Goal: Communication & Community: Answer question/provide support

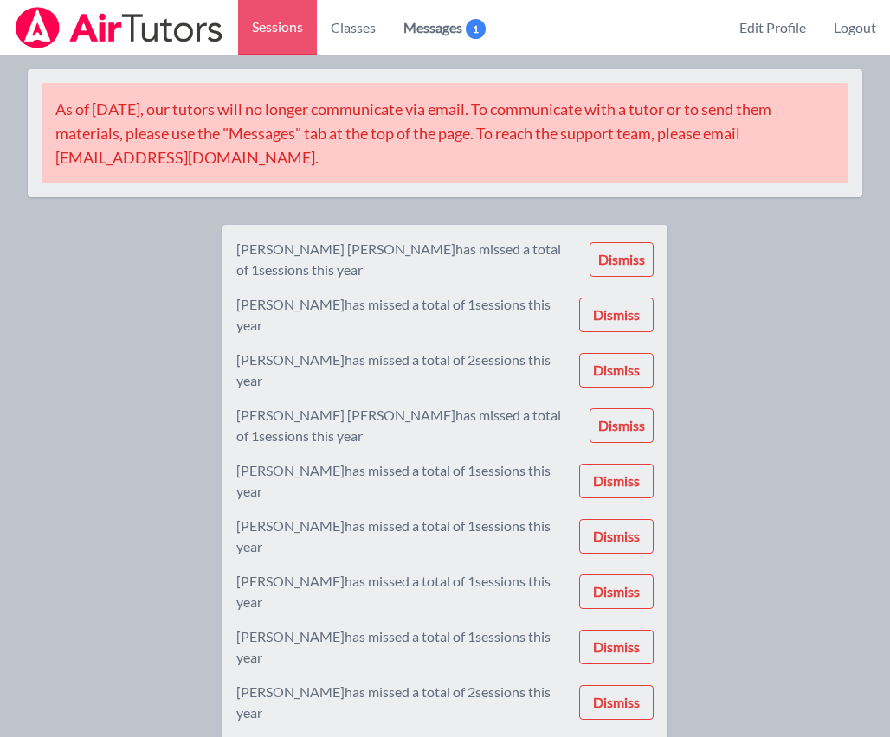
scroll to position [1560, 0]
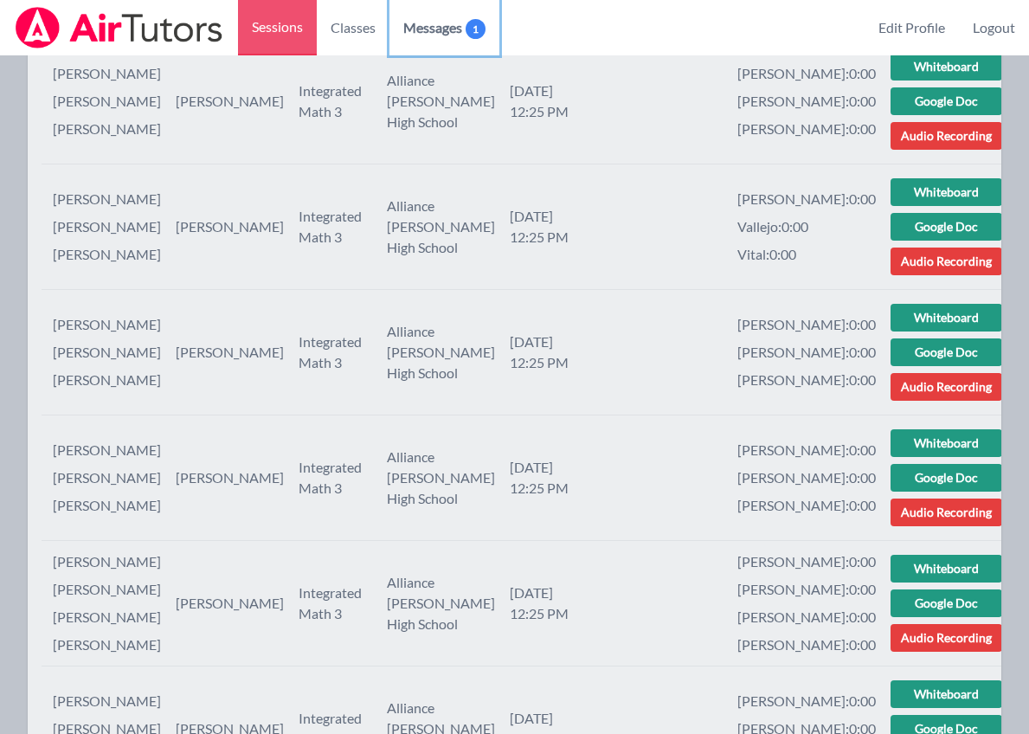
click at [430, 26] on span "Messages 1" at bounding box center [444, 27] width 82 height 21
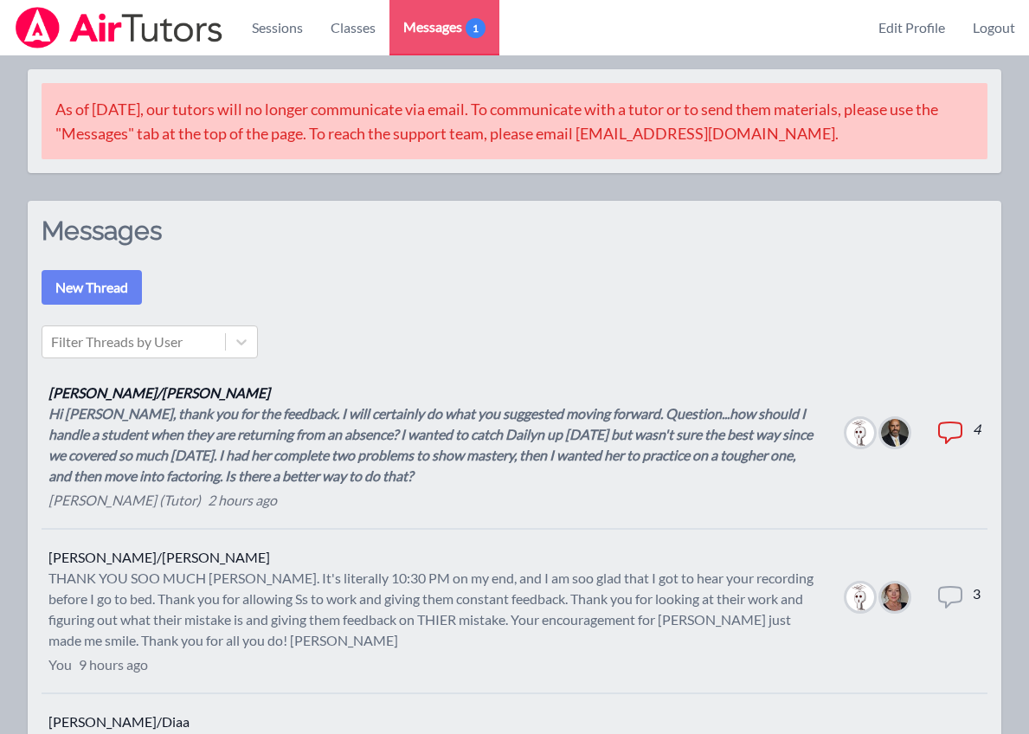
click at [333, 444] on div "Hi Joyce, thank you for the feedback. I will certainly do what you suggested mo…" at bounding box center [433, 444] width 770 height 83
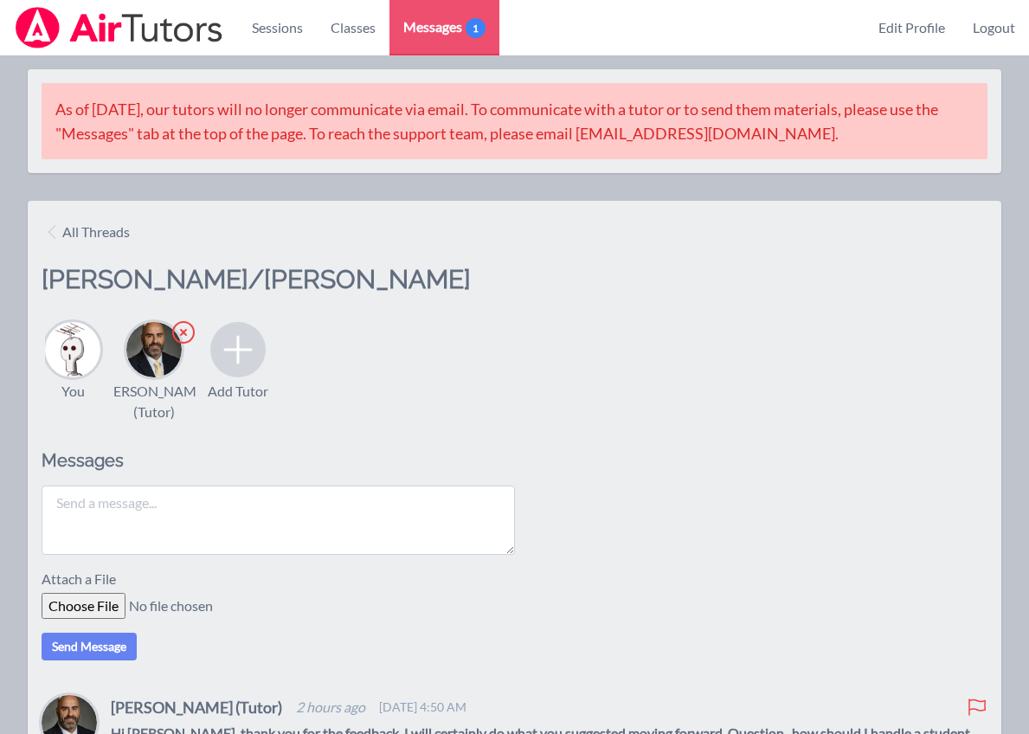
click at [306, 528] on textarea at bounding box center [278, 520] width 473 height 69
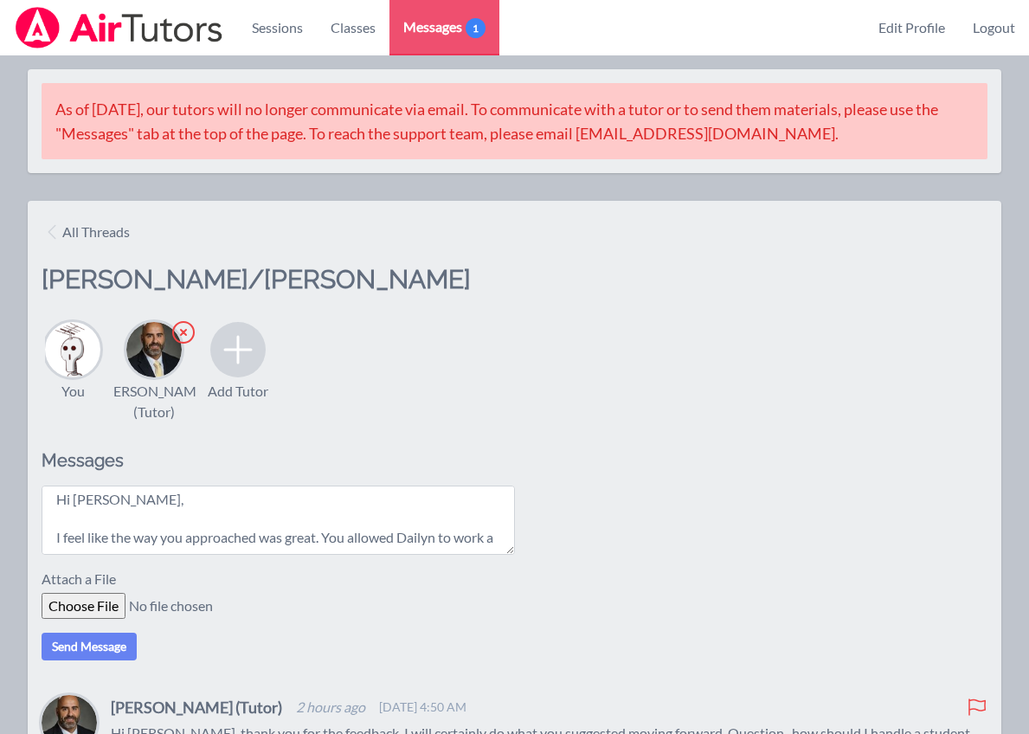
scroll to position [14, 0]
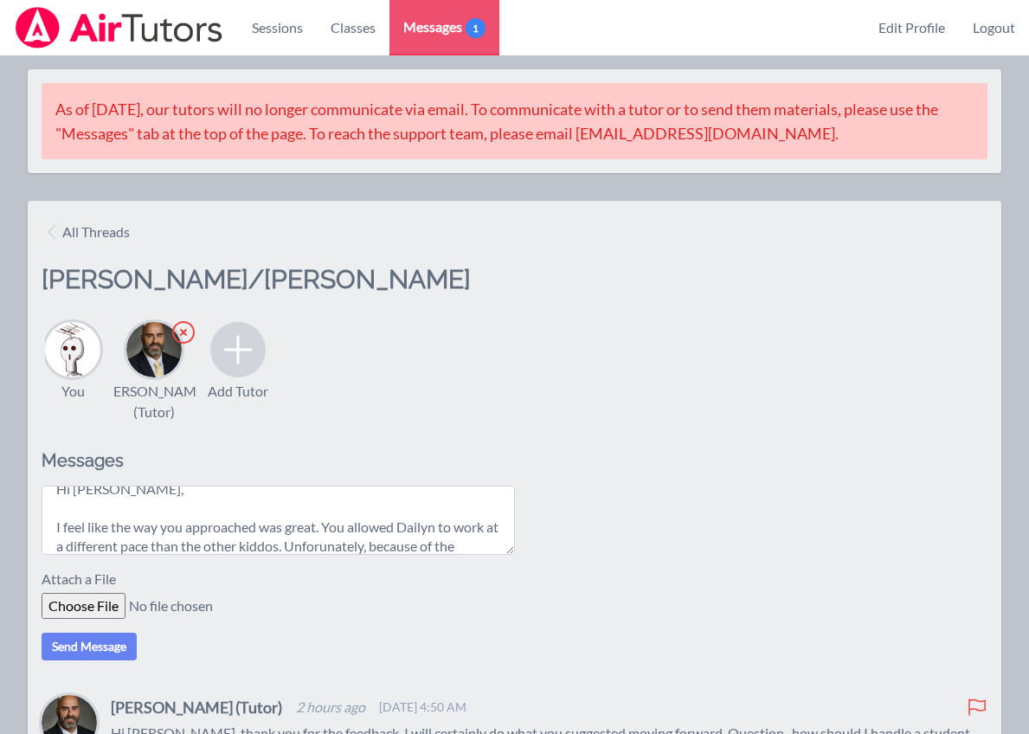
click at [344, 555] on textarea "Hi Bernard, I feel like the way you approached was great. You allowed Dailyn to…" at bounding box center [278, 520] width 473 height 69
click at [488, 555] on textarea "Hi Bernard, I feel like the way you approached was great. You allowed Dailyn to…" at bounding box center [278, 520] width 473 height 69
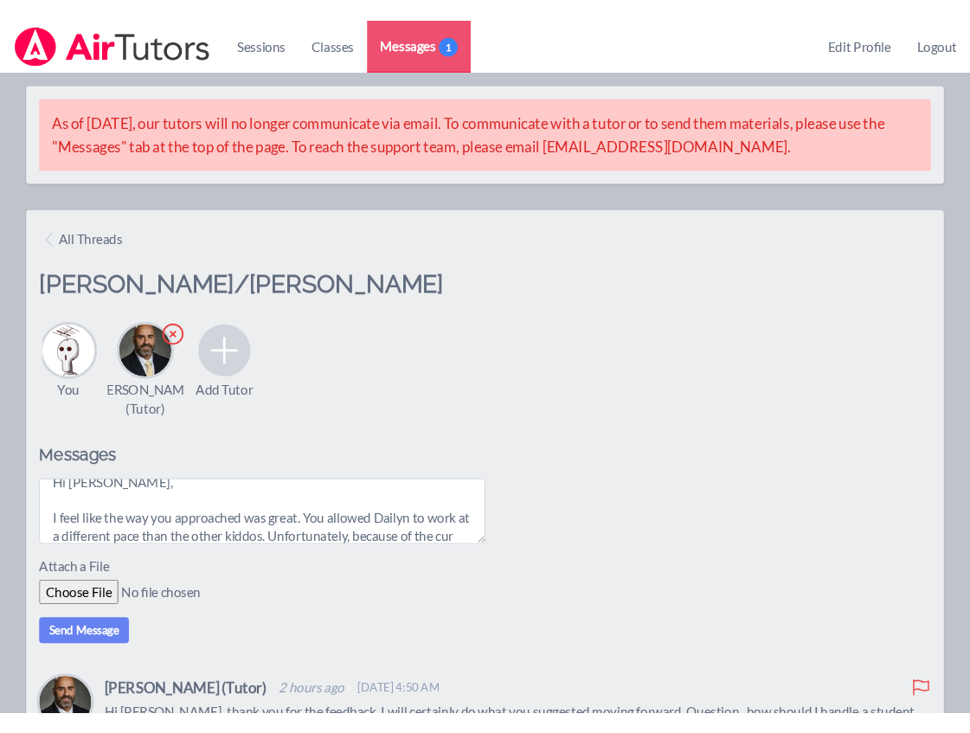
scroll to position [33, 0]
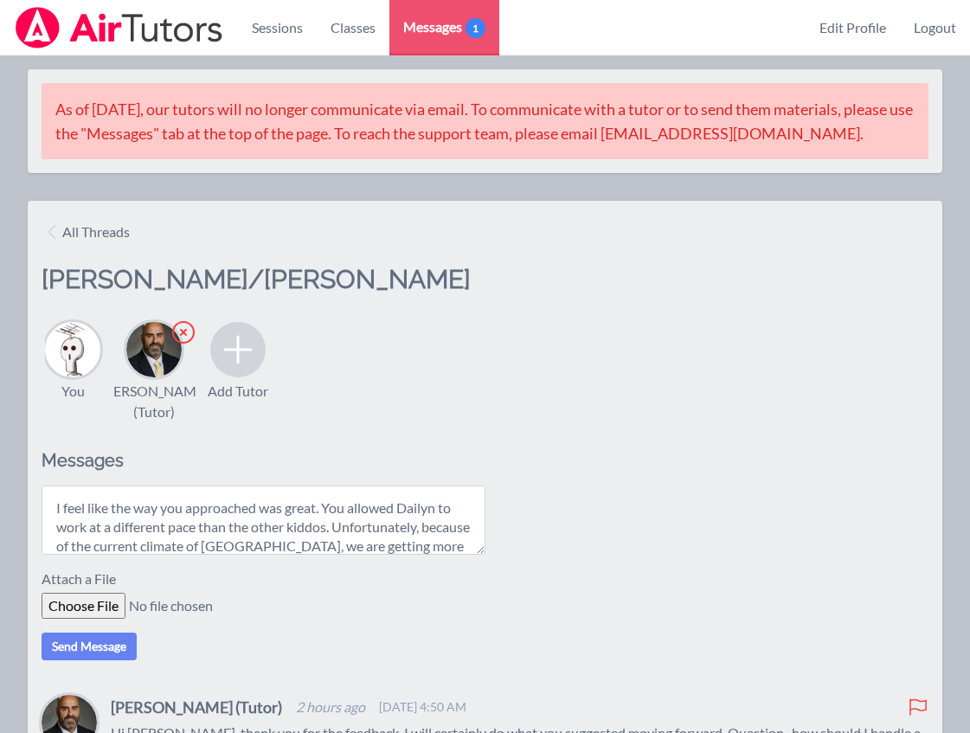
click at [470, 555] on textarea "Hi Bernard, I feel like the way you approached was great. You allowed Dailyn to…" at bounding box center [264, 520] width 444 height 69
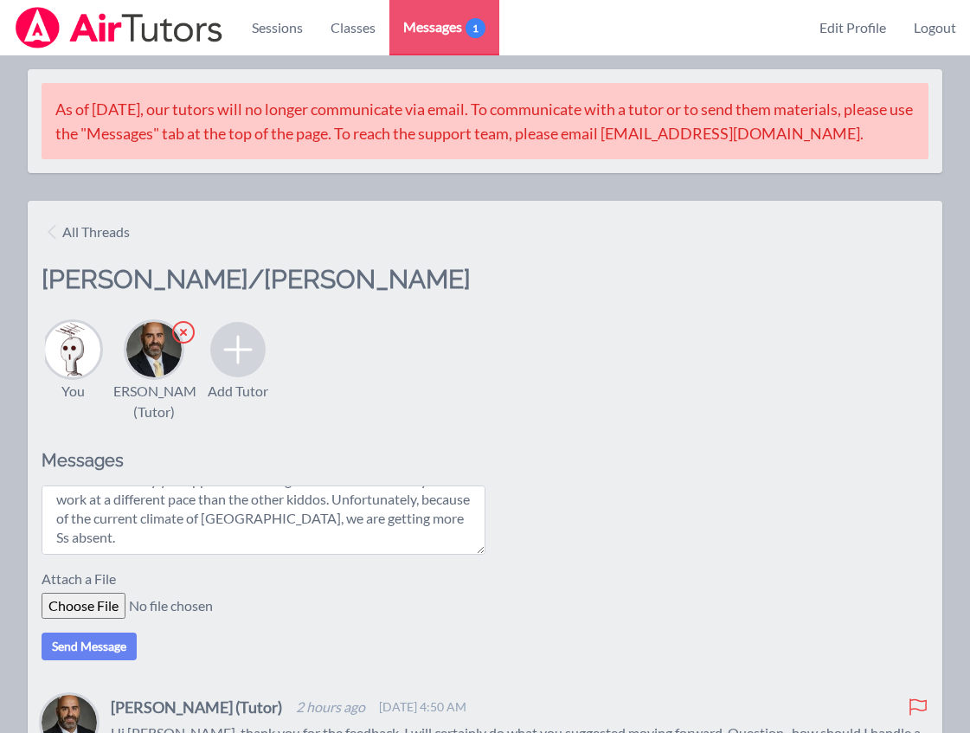
drag, startPoint x: 100, startPoint y: 560, endPoint x: 54, endPoint y: 560, distance: 46.7
click at [54, 555] on textarea "Hi Bernard, I feel like the way you approached was great. You allowed Dailyn to…" at bounding box center [264, 520] width 444 height 69
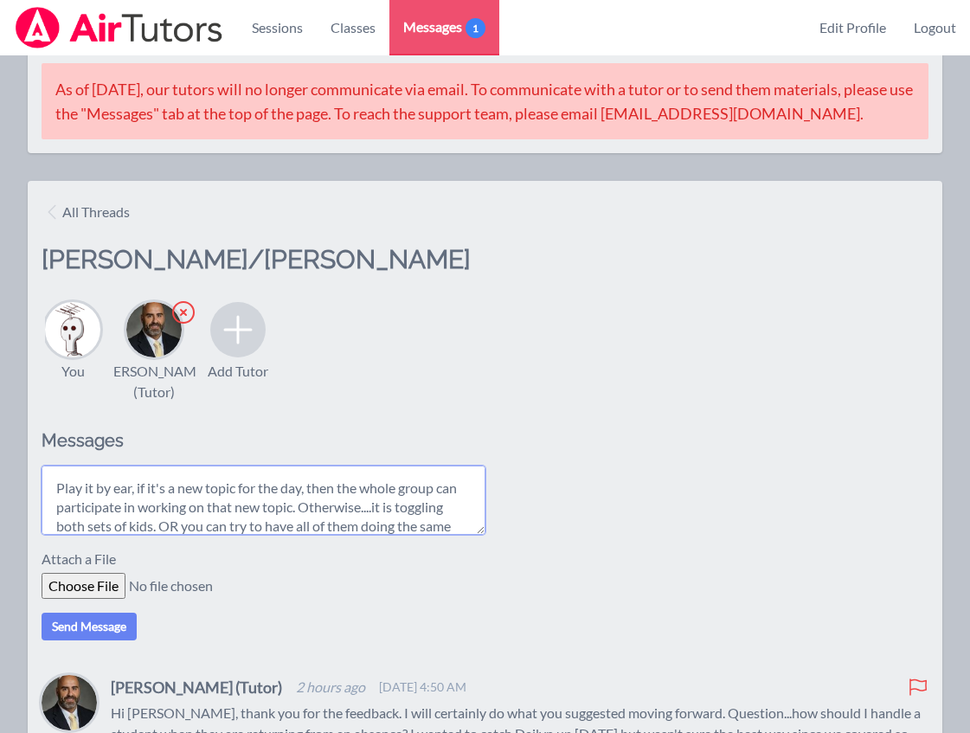
scroll to position [147, 0]
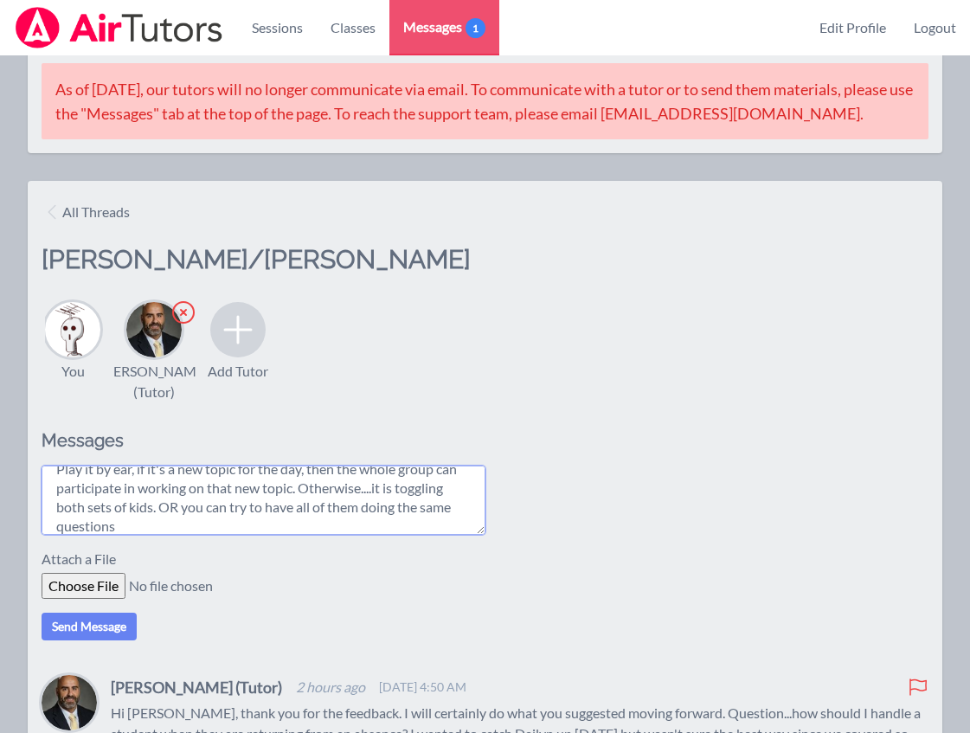
drag, startPoint x: 154, startPoint y: 531, endPoint x: 44, endPoint y: 531, distance: 109.9
click at [44, 531] on textarea "Hi Bernard, I feel like the way you approached was great. You allowed Dailyn to…" at bounding box center [264, 500] width 444 height 69
drag, startPoint x: 196, startPoint y: 545, endPoint x: 231, endPoint y: 534, distance: 36.4
click at [231, 534] on textarea "Hi Bernard, I feel like the way you approached was great. You allowed Dailyn to…" at bounding box center [264, 500] width 444 height 69
click at [224, 535] on textarea "Hi Bernard, I feel like the way you approached was great. You allowed Dailyn to…" at bounding box center [264, 500] width 444 height 69
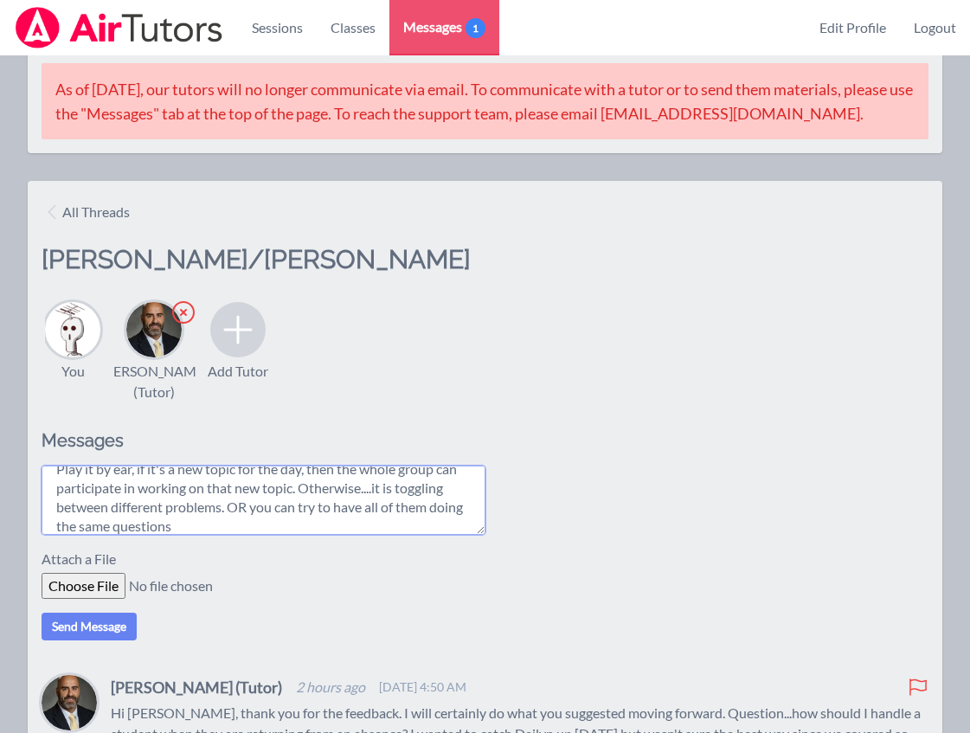
drag, startPoint x: 205, startPoint y: 546, endPoint x: 435, endPoint y: 523, distance: 231.4
click at [435, 523] on textarea "Hi Bernard, I feel like the way you approached was great. You allowed Dailyn to…" at bounding box center [264, 500] width 444 height 69
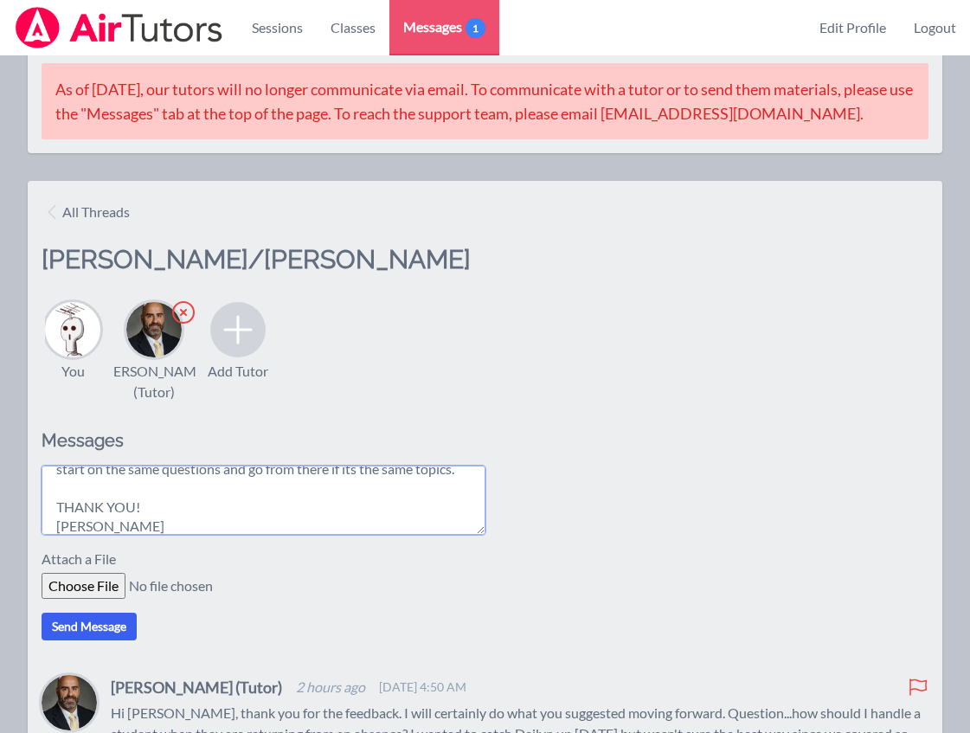
type textarea "Hi Bernard, I feel like the way you approached was great. You allowed Dailyn to…"
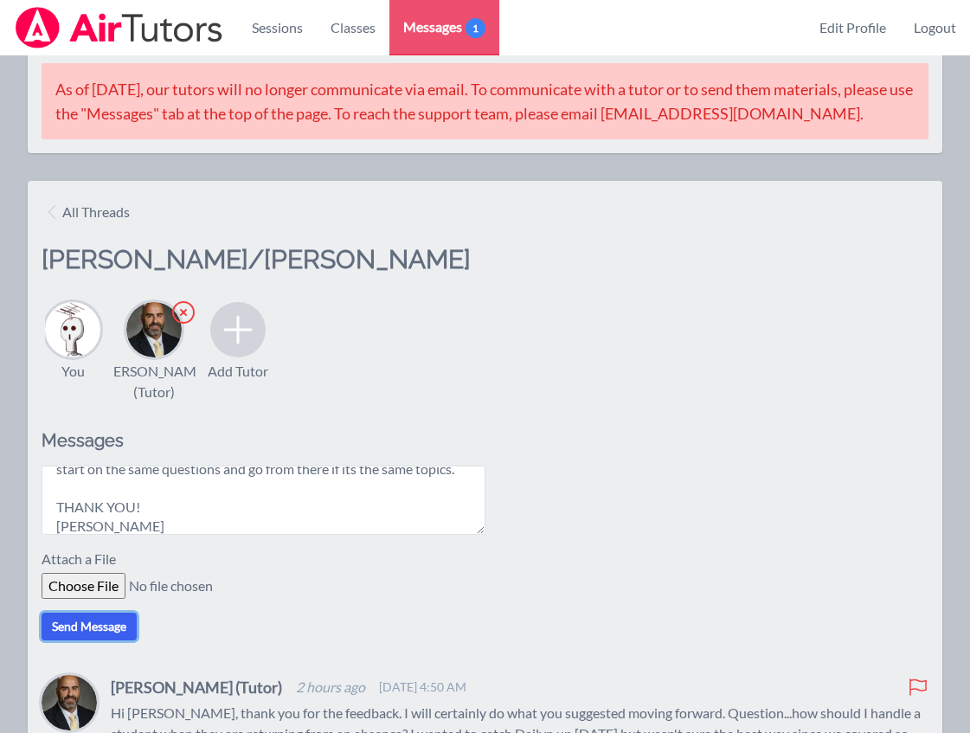
click at [83, 640] on button "Send Message" at bounding box center [89, 627] width 95 height 28
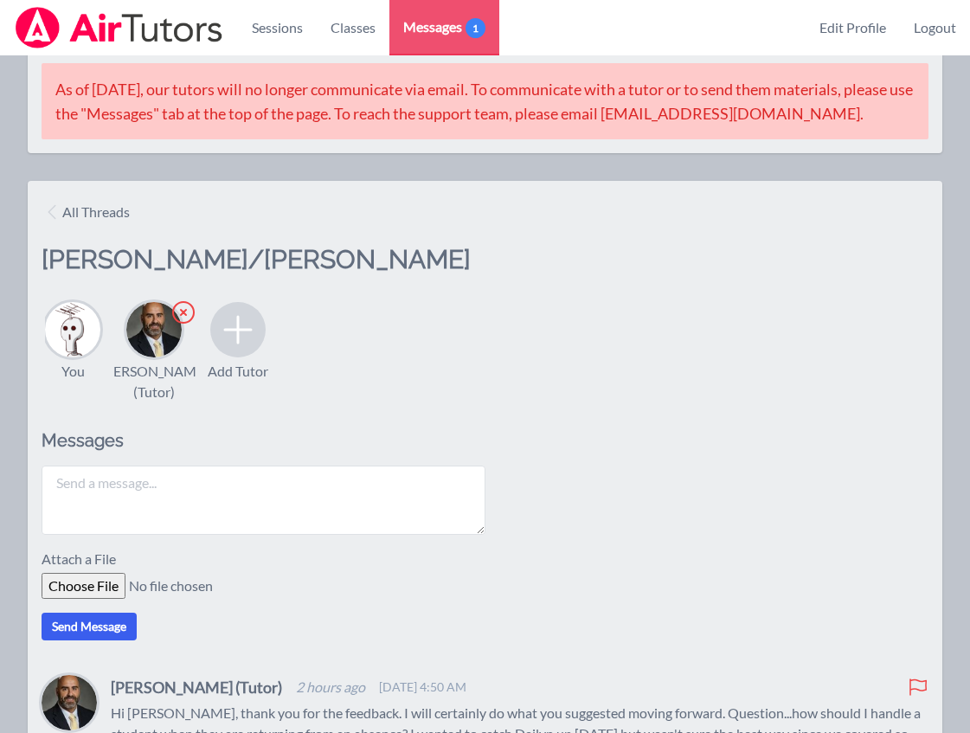
scroll to position [0, 0]
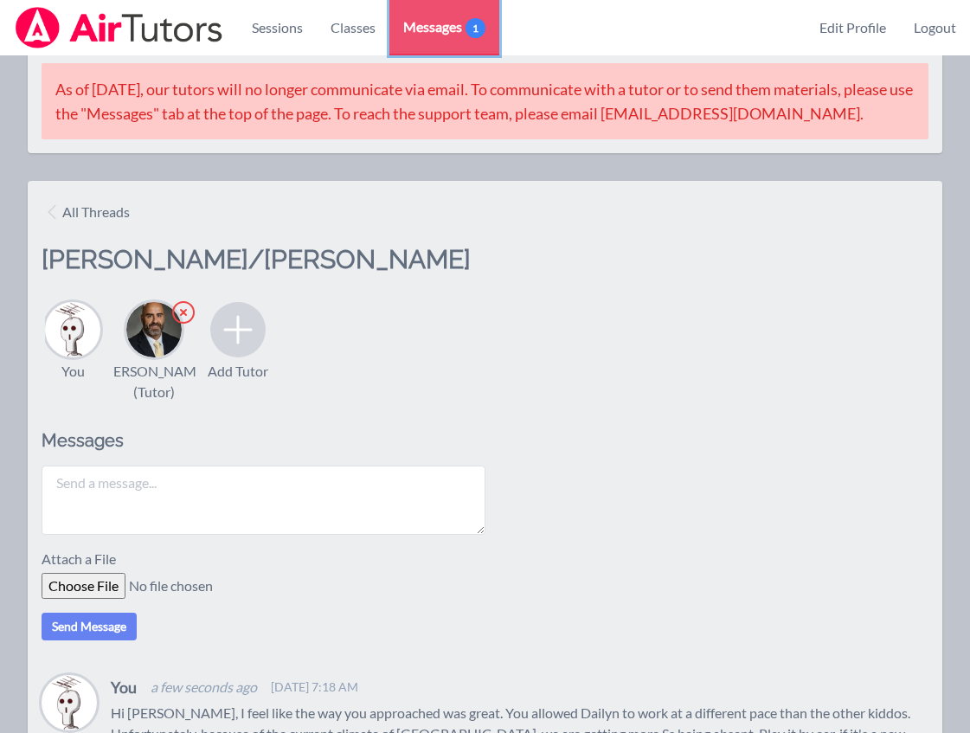
click at [452, 28] on span "Messages 1" at bounding box center [444, 26] width 82 height 21
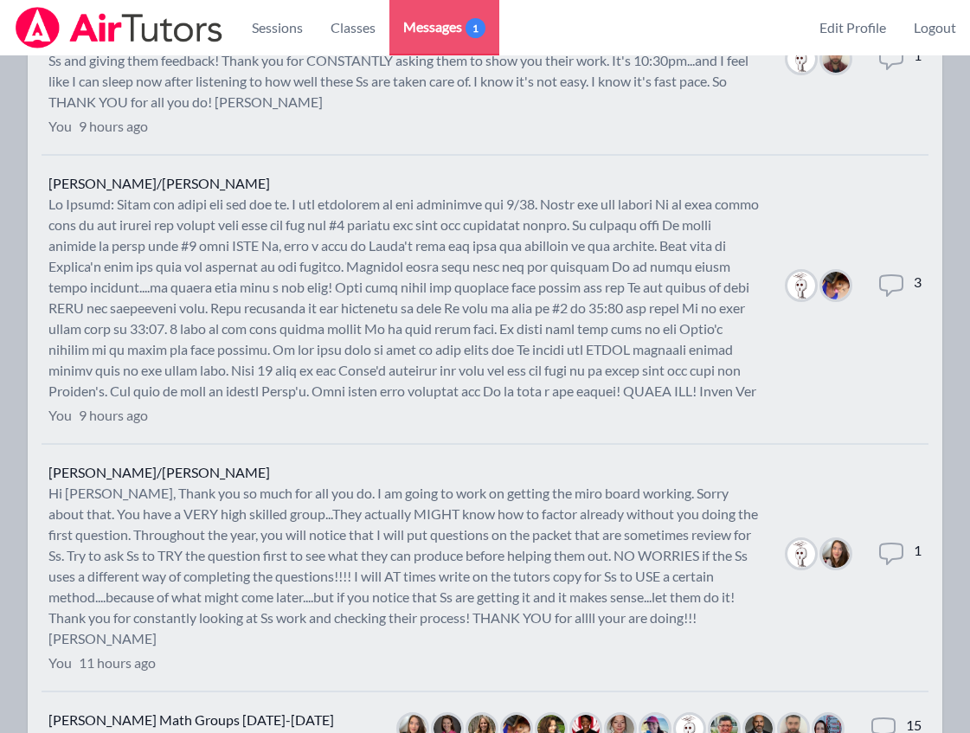
scroll to position [800, 0]
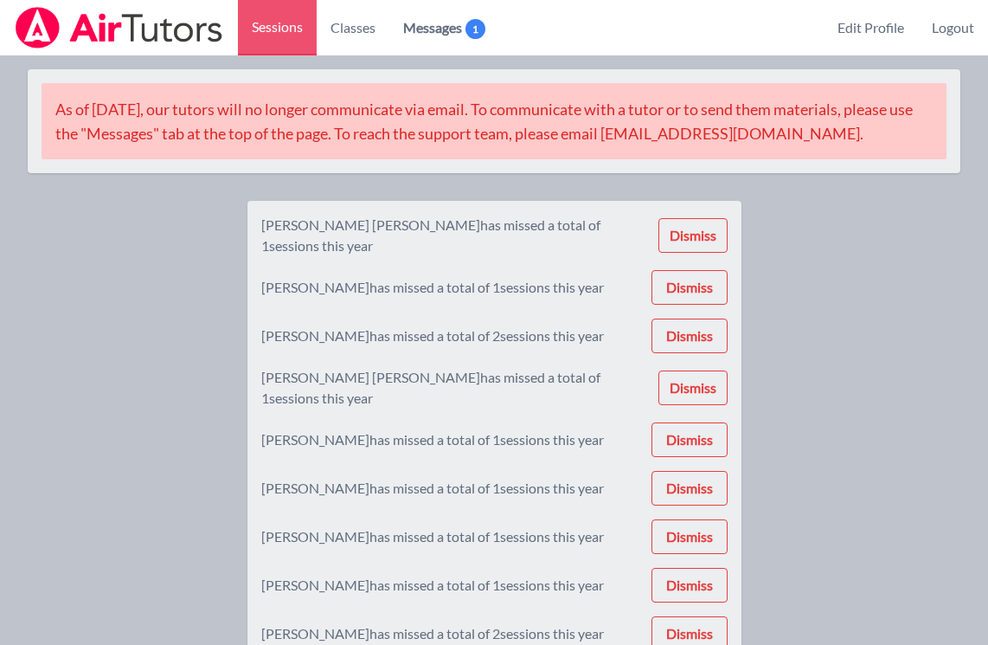
scroll to position [2177, 0]
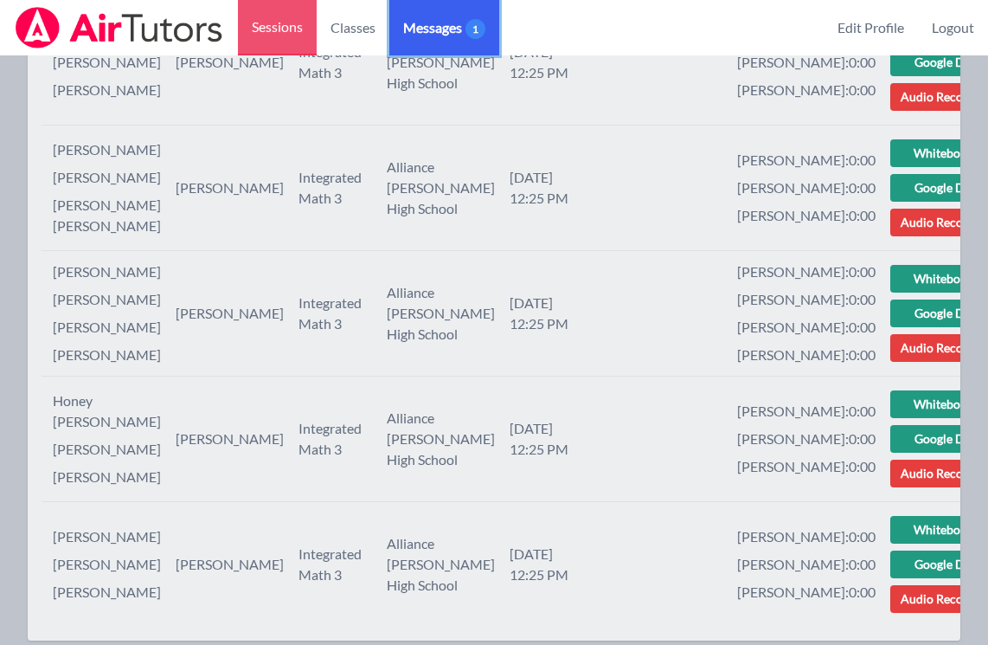
click at [444, 21] on span "Messages 1" at bounding box center [444, 27] width 82 height 21
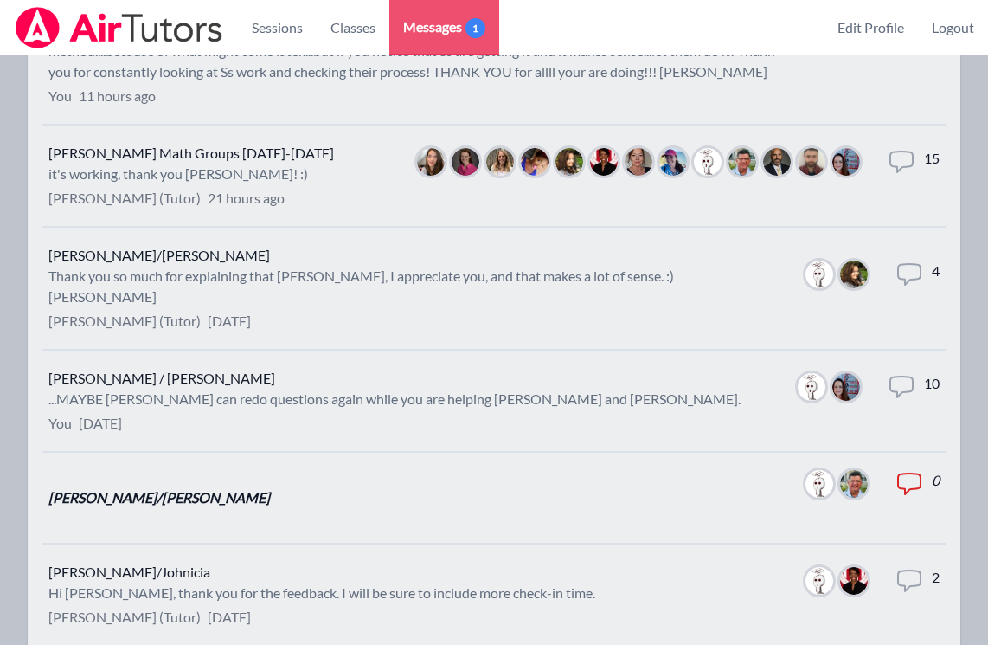
scroll to position [1264, 0]
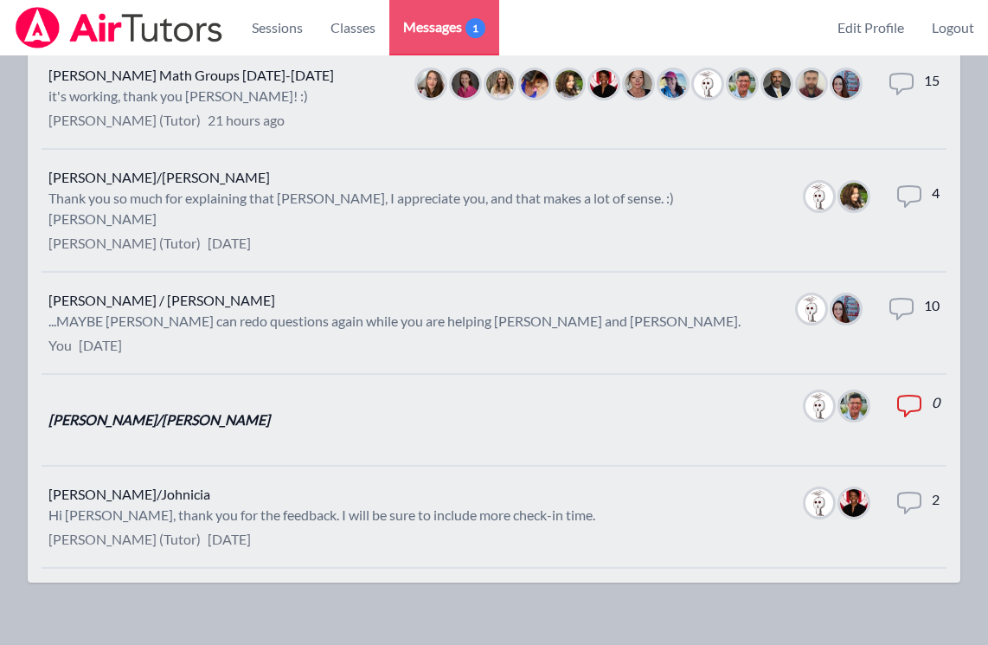
click at [350, 311] on div "...MAYBE [PERSON_NAME] can redo questions again while you are helping [PERSON_N…" at bounding box center [394, 321] width 692 height 21
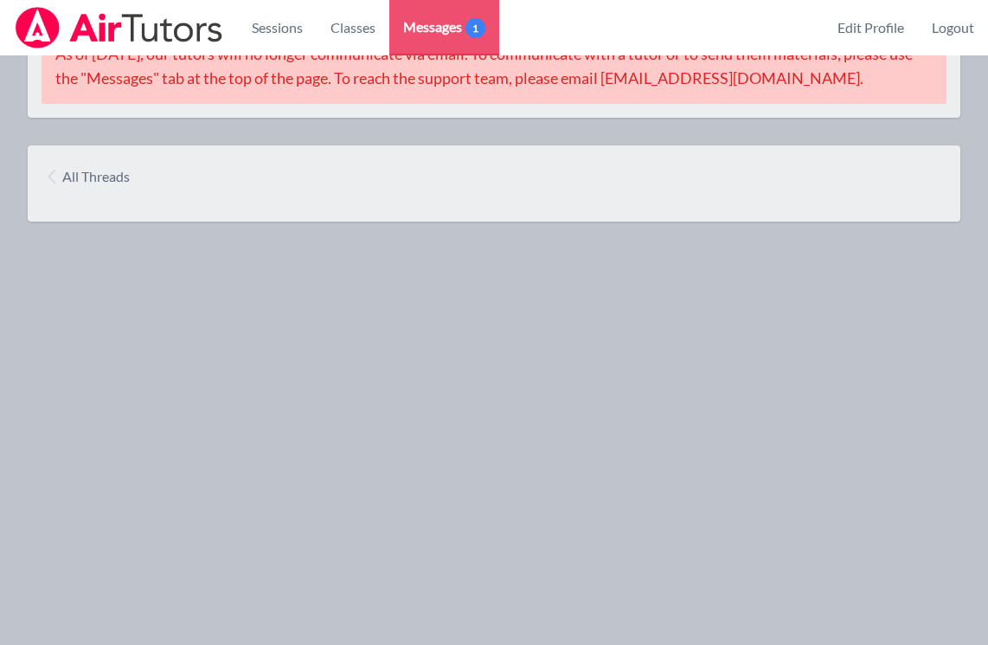
scroll to position [180, 0]
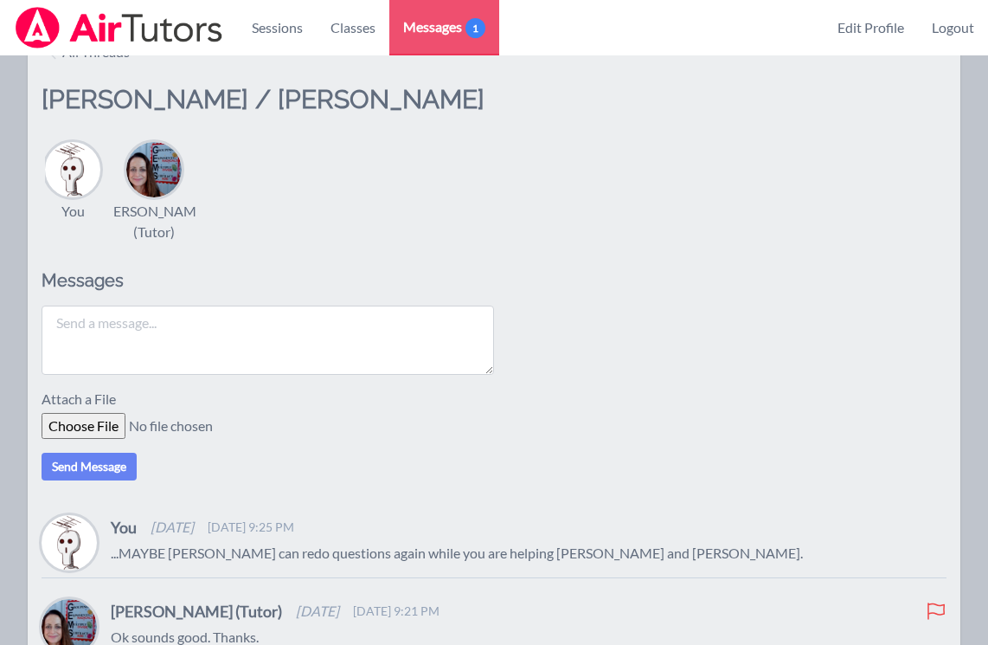
click at [322, 334] on textarea at bounding box center [268, 340] width 453 height 69
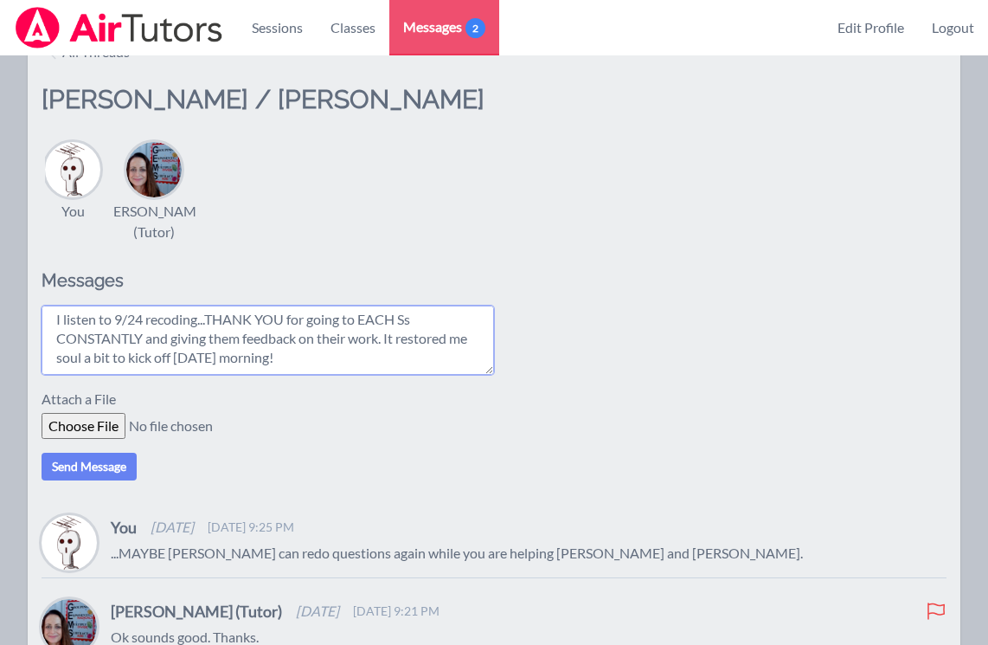
scroll to position [147, 0]
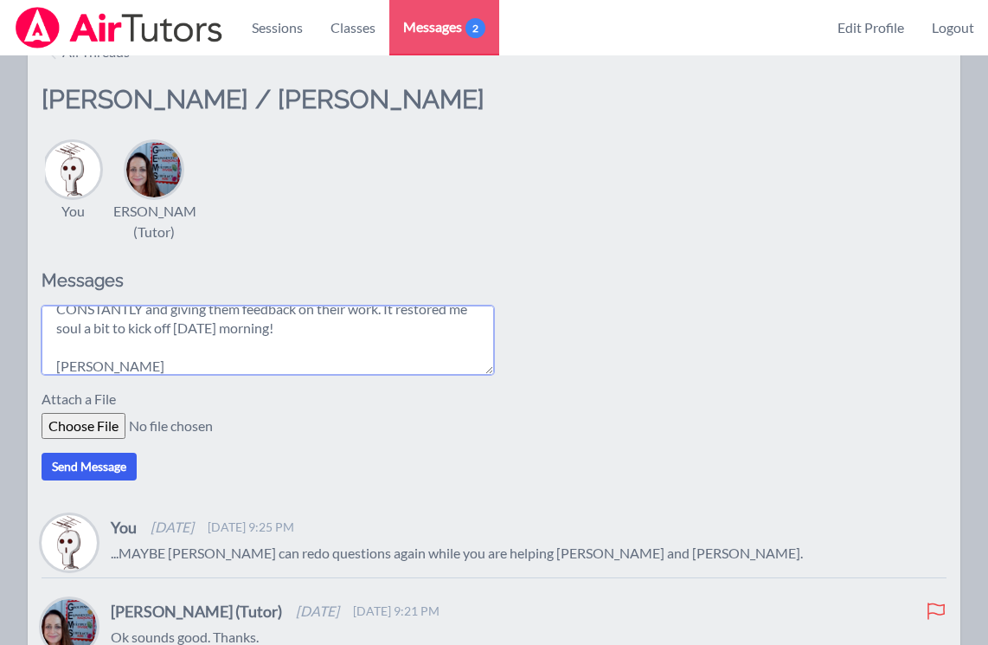
type textarea "Hi [PERSON_NAME], I looks like [PERSON_NAME] is doing much better? I'm basing i…"
click at [86, 463] on button "Send Message" at bounding box center [89, 467] width 95 height 28
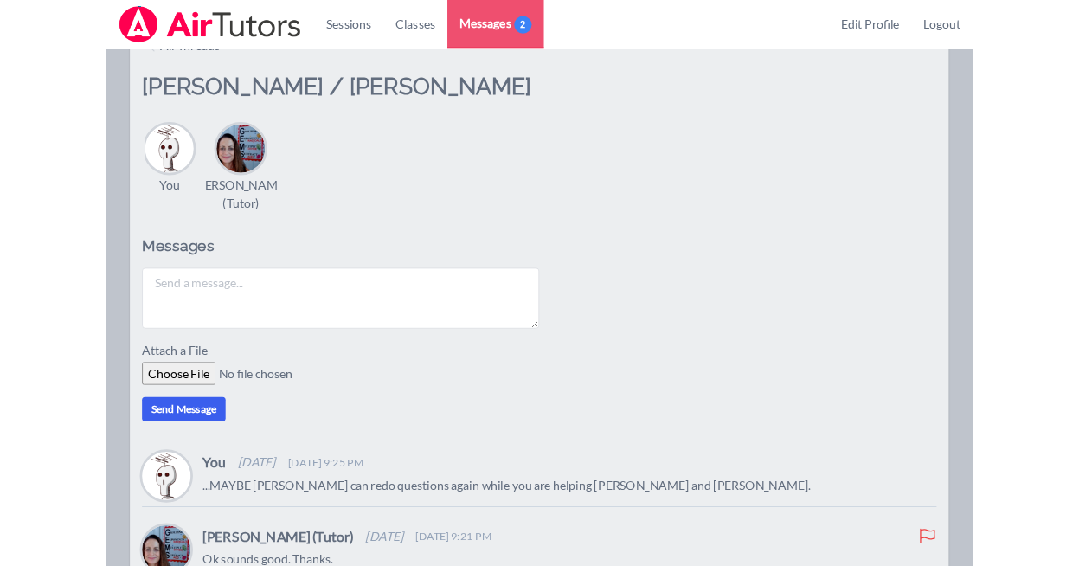
scroll to position [0, 0]
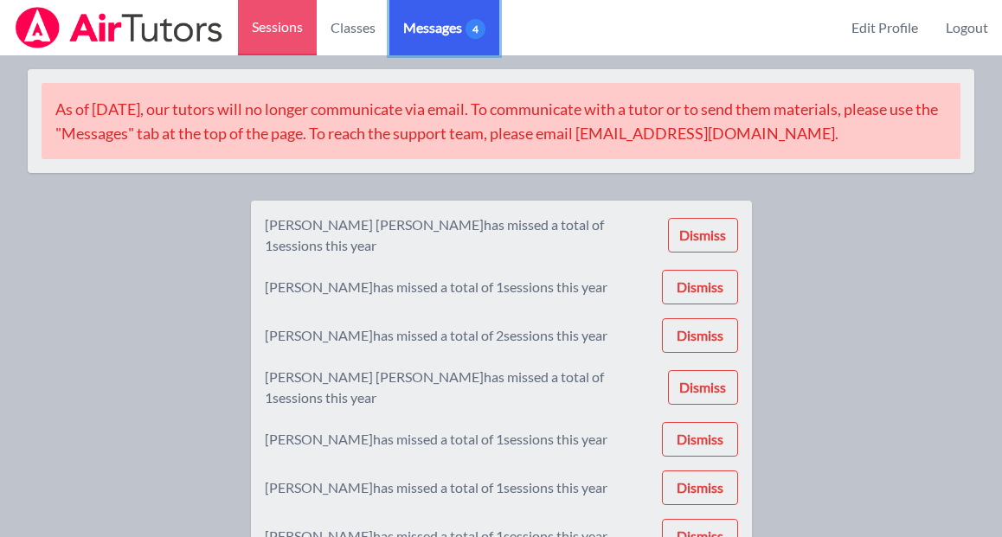
click at [445, 31] on span "Messages 4" at bounding box center [444, 27] width 82 height 21
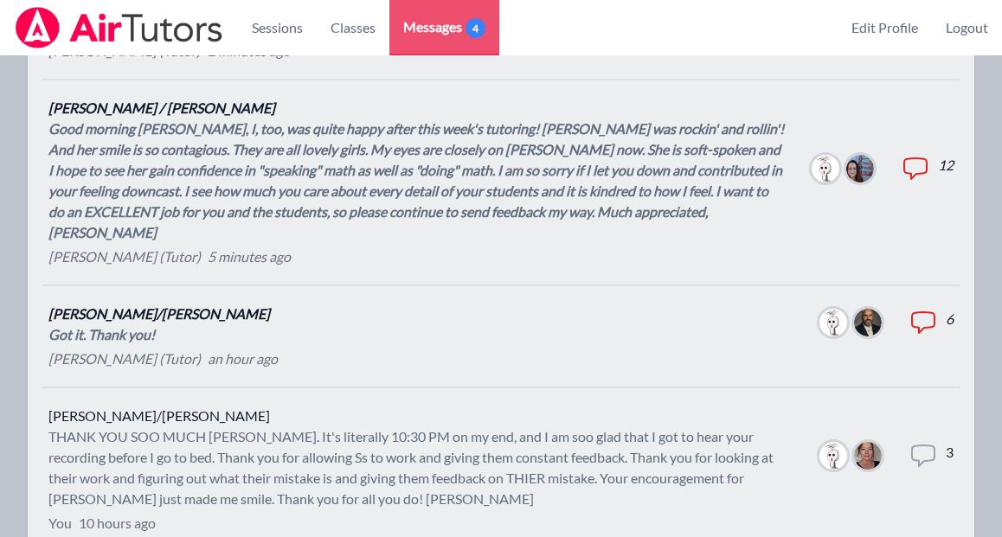
scroll to position [401, 0]
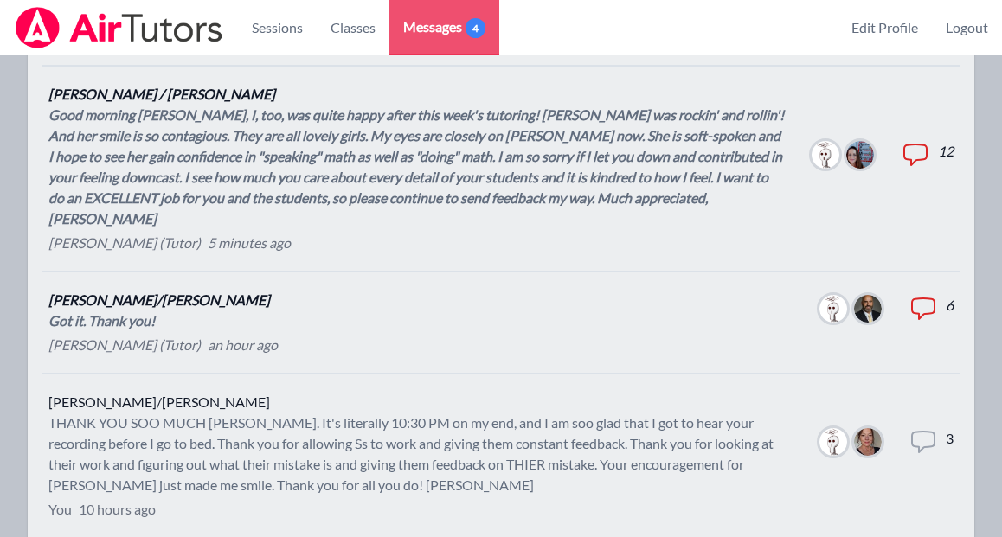
click at [264, 311] on div "Got it. Thank you!" at bounding box center [162, 321] width 229 height 21
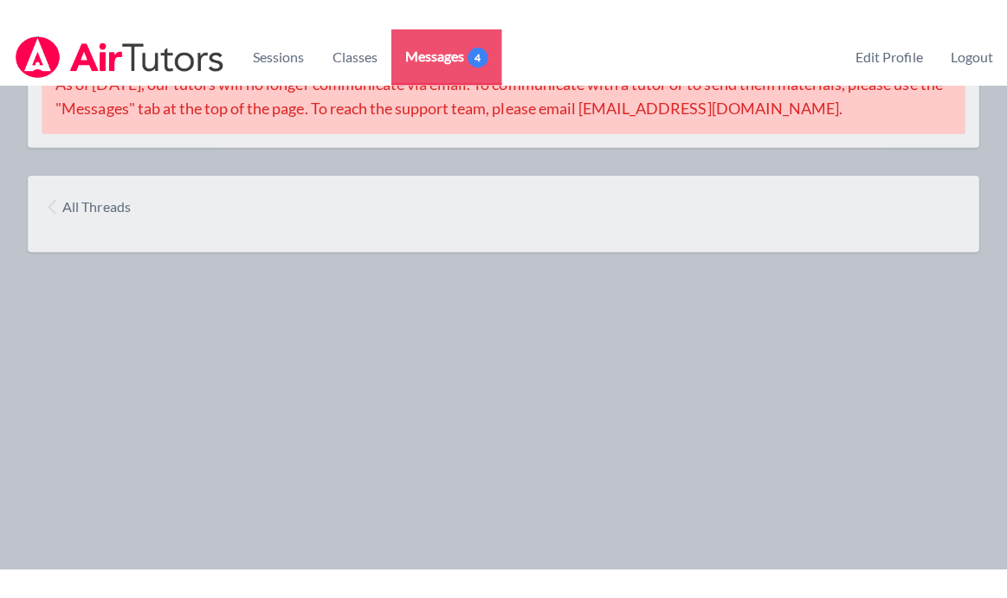
scroll to position [401, 0]
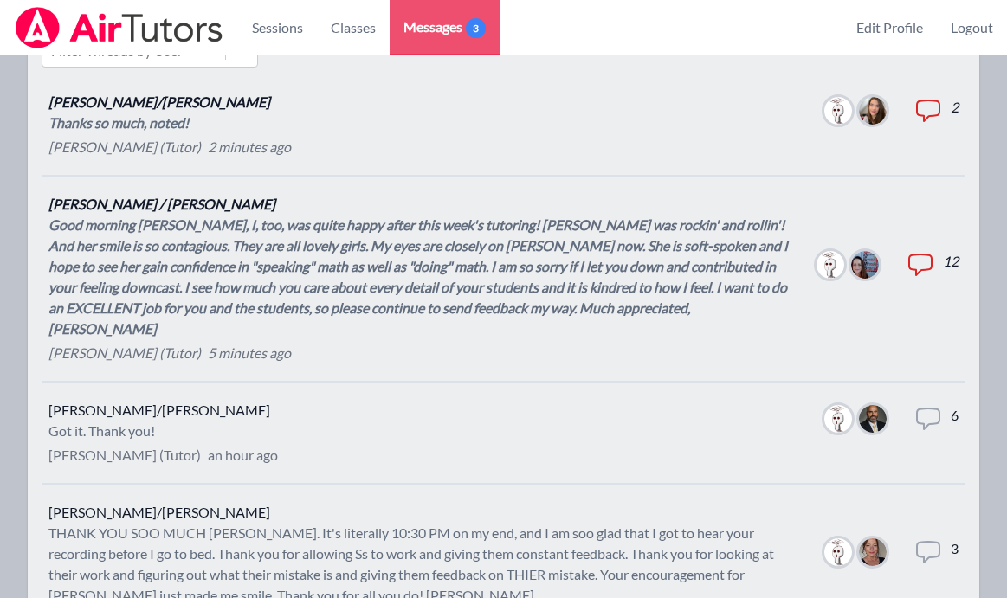
click at [232, 280] on div "Good morning Joyce, I, too, was quite happy after this week's tutoring! Kayden …" at bounding box center [418, 277] width 740 height 125
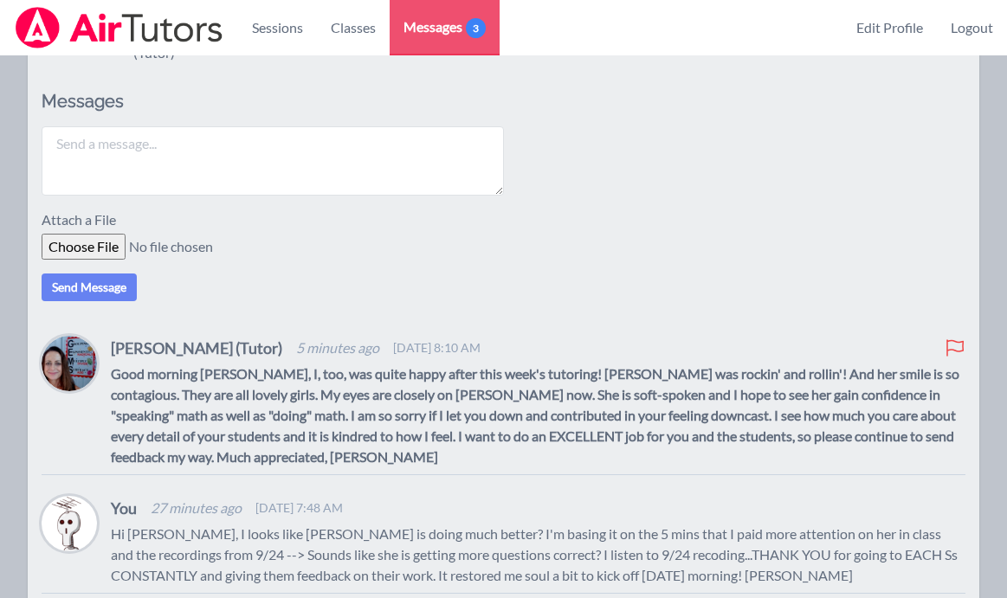
scroll to position [386, 0]
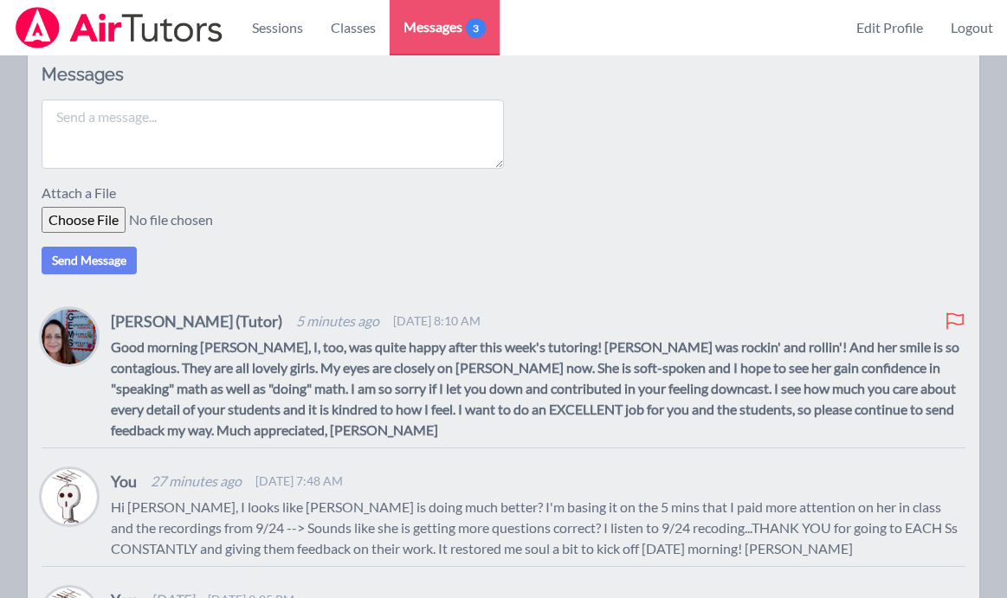
click at [343, 120] on textarea at bounding box center [273, 134] width 462 height 69
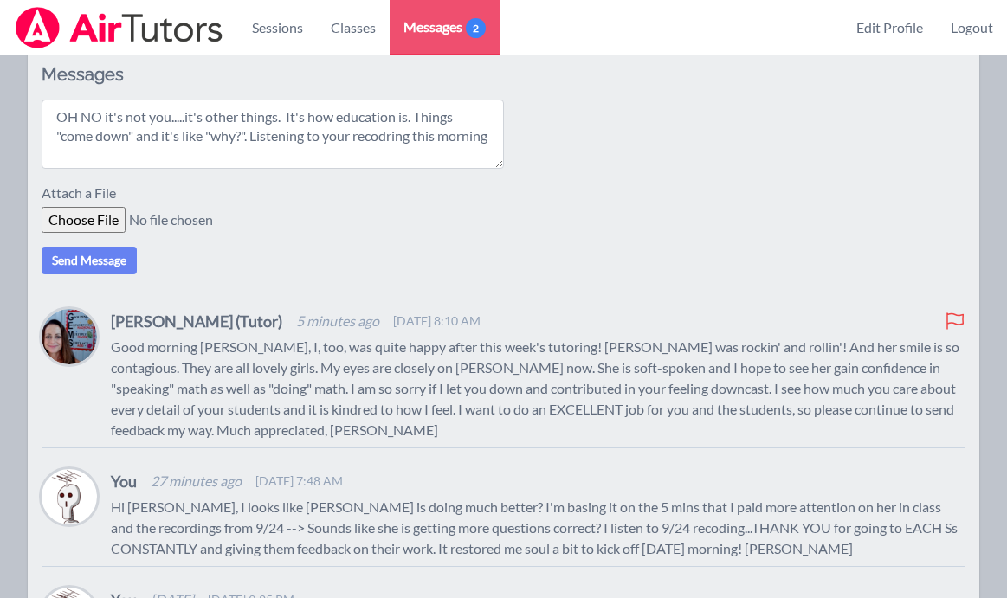
click at [389, 140] on textarea "OH NO it's not you.....it's other things. It's how education is. Things "come d…" at bounding box center [273, 134] width 462 height 69
click at [377, 151] on textarea "OH NO it's not you.....it's other things. It's how education is. Things "come d…" at bounding box center [273, 134] width 462 height 69
click at [252, 136] on textarea "OH NO it's not you.....it's other things. It's how education is. Things "come d…" at bounding box center [273, 134] width 462 height 69
click at [259, 148] on textarea "OH NO it's not you.....it's other things. It's how education is. Things "come d…" at bounding box center [273, 134] width 462 height 69
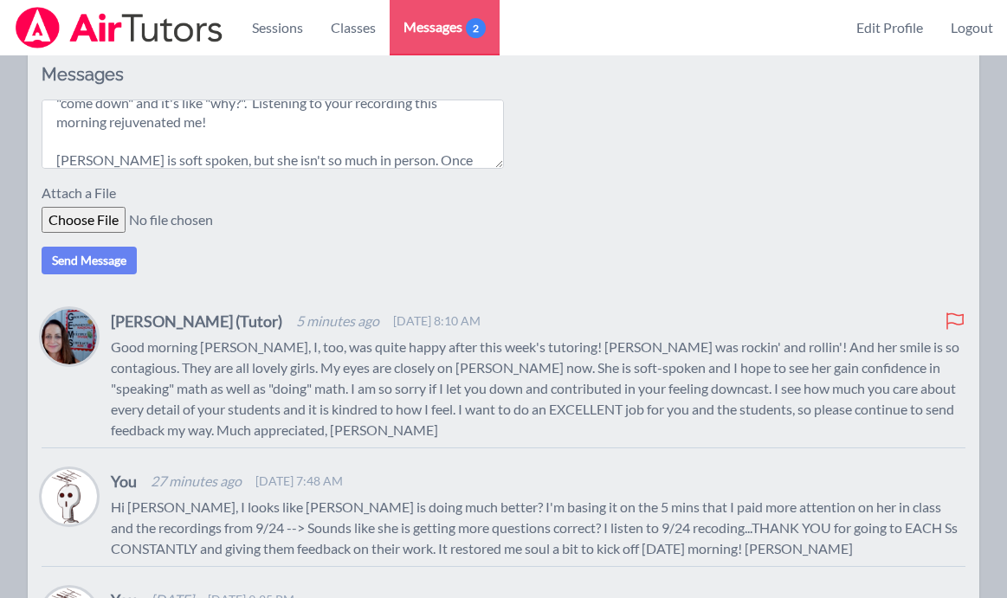
scroll to position [52, 0]
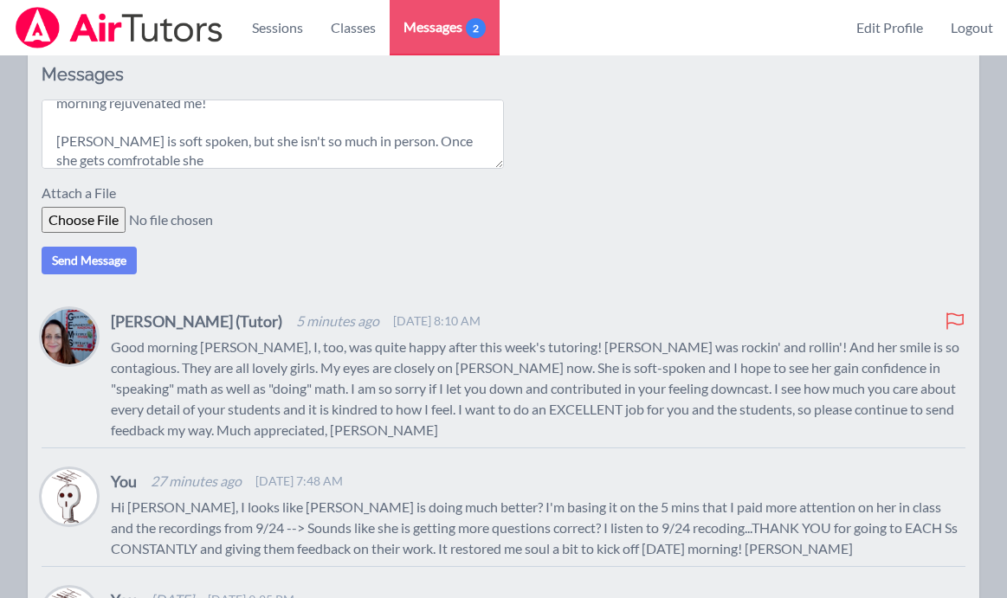
click at [103, 163] on textarea "OH NO it's not you.....it's other things. It's how education is. Things "come d…" at bounding box center [273, 134] width 462 height 69
click at [183, 167] on textarea "OH NO it's not you.....it's other things. It's how education is. Things "come d…" at bounding box center [273, 134] width 462 height 69
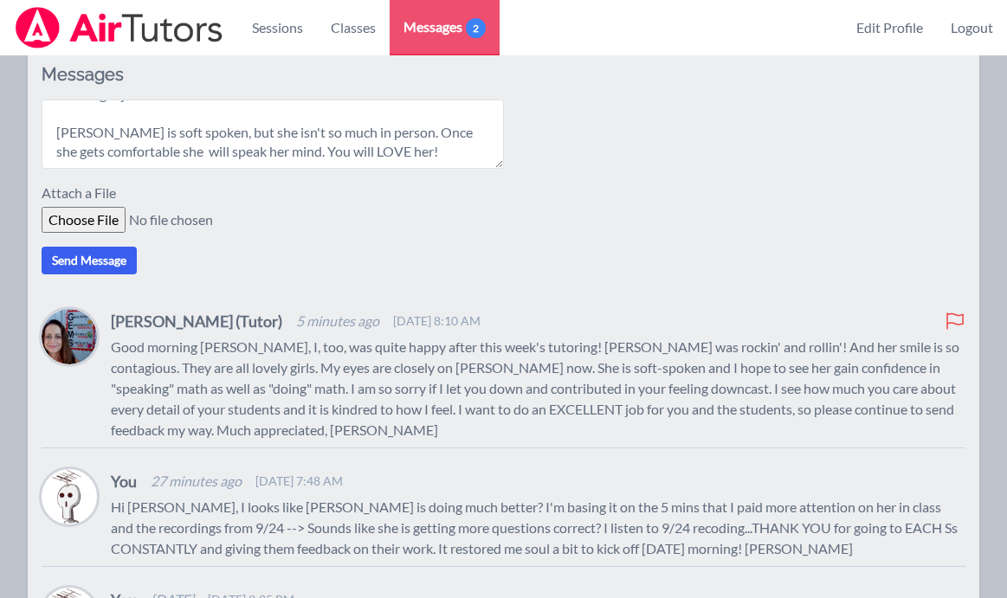
scroll to position [90, 0]
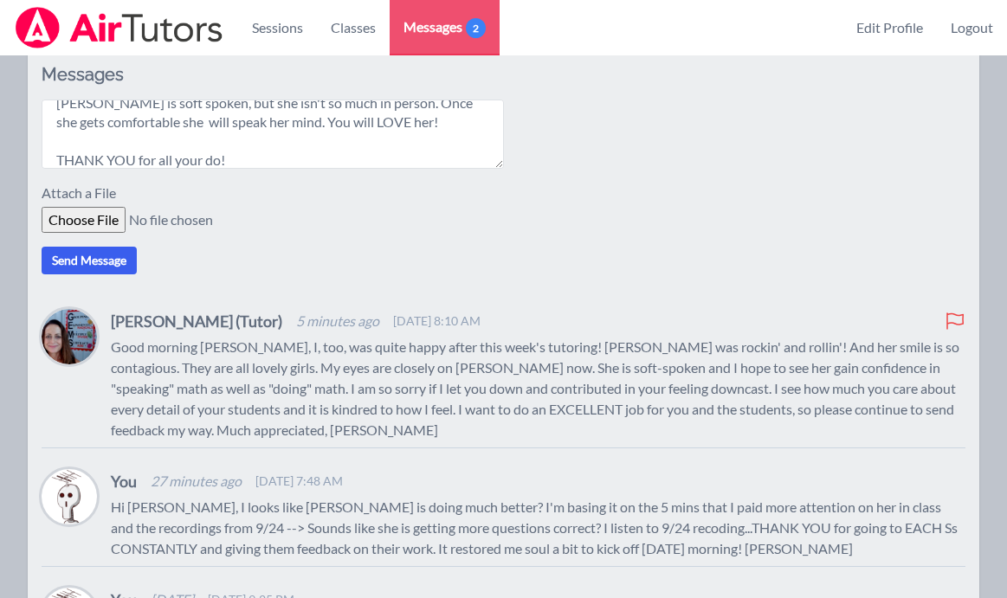
type textarea "OH NO it's not you.....it's other things. It's how education is. Things "come d…"
click at [93, 264] on button "Send Message" at bounding box center [89, 261] width 95 height 28
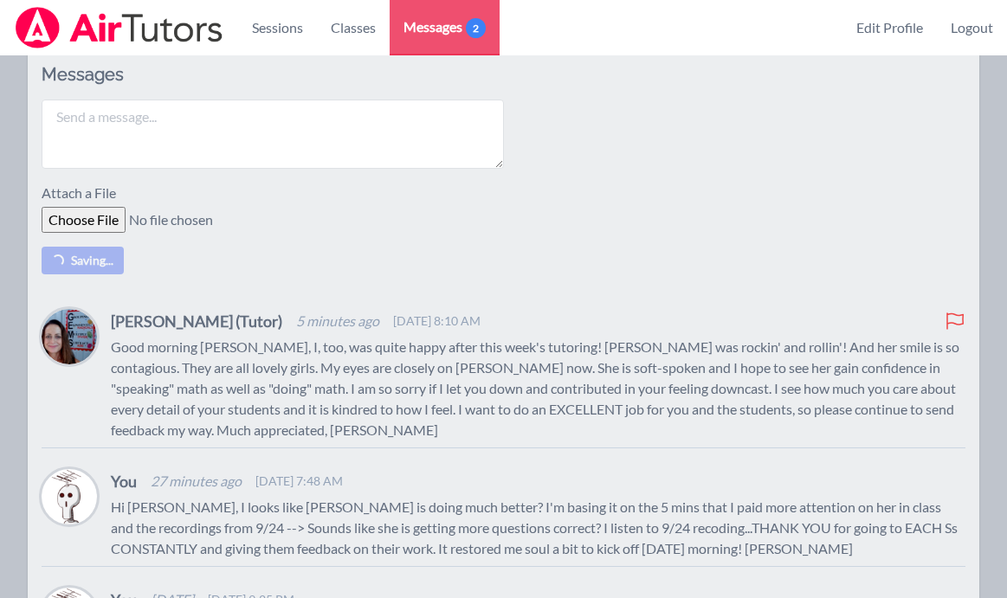
scroll to position [0, 0]
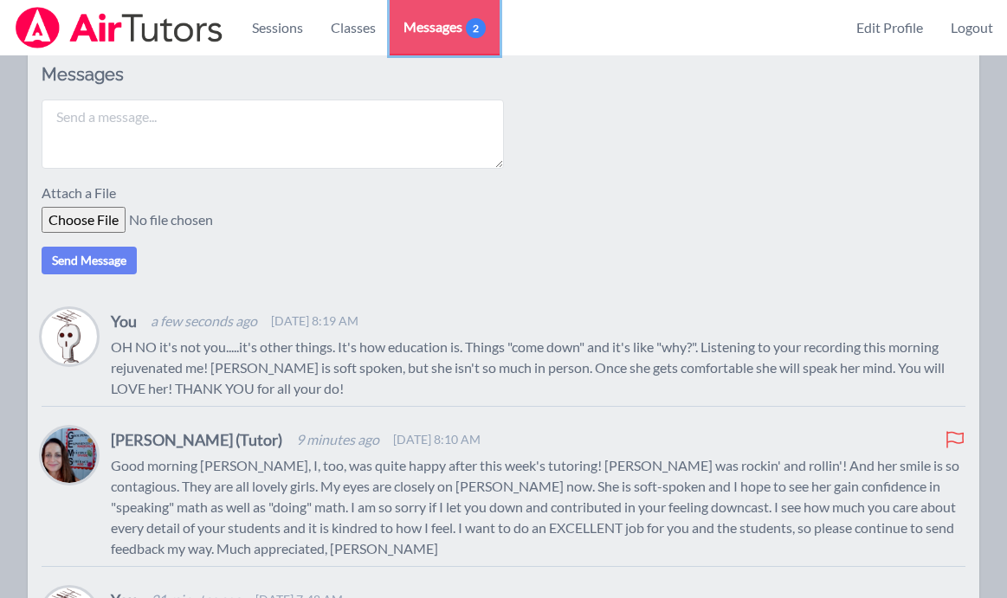
click at [444, 29] on span "Messages 2" at bounding box center [444, 26] width 82 height 21
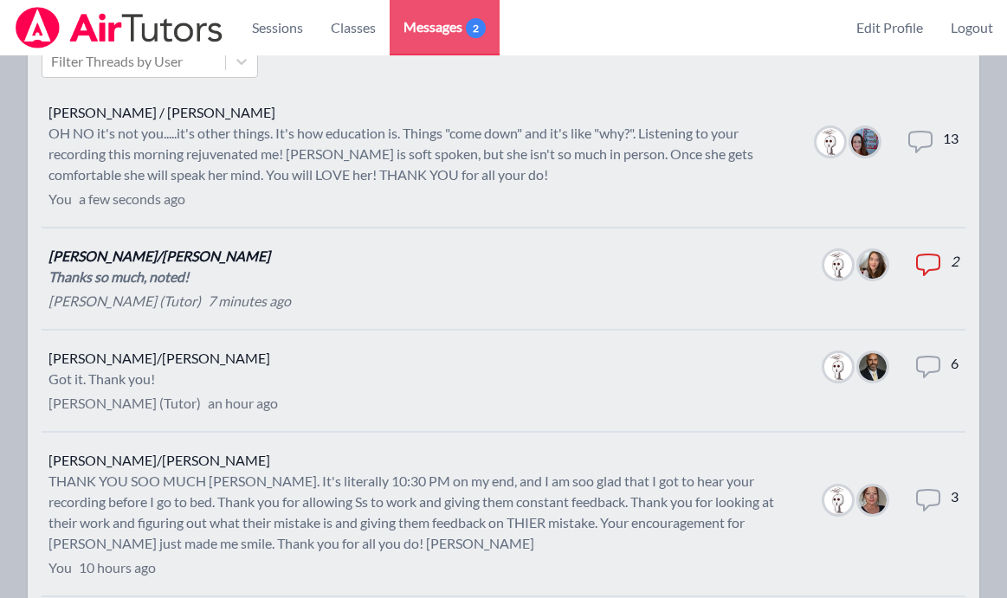
click at [312, 286] on li "Joyce Law/Sarah Thanks so much, noted! Sarah Benzinger (Tutor) 7 minutes ago Me…" at bounding box center [503, 279] width 923 height 102
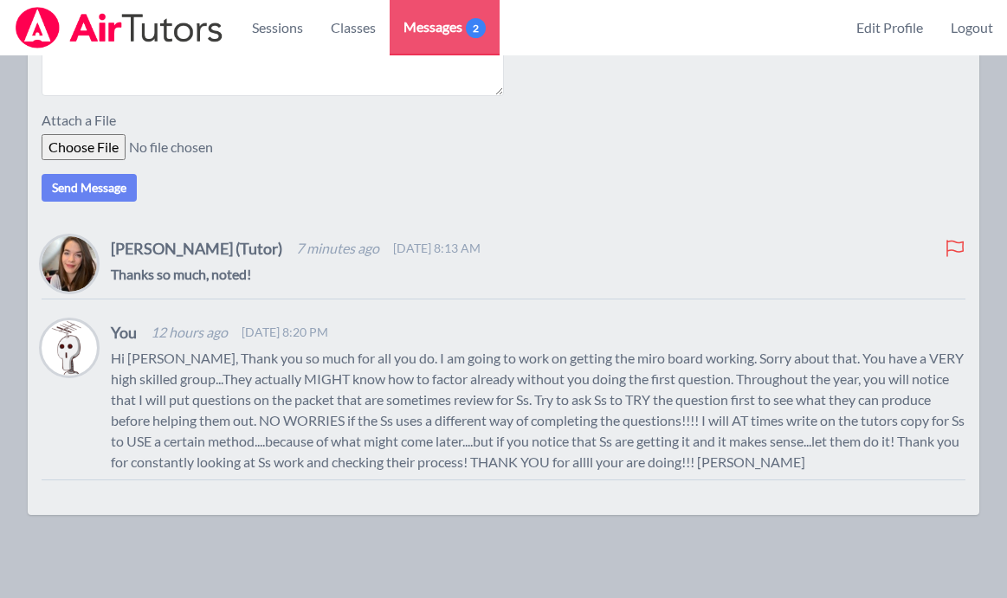
scroll to position [470, 0]
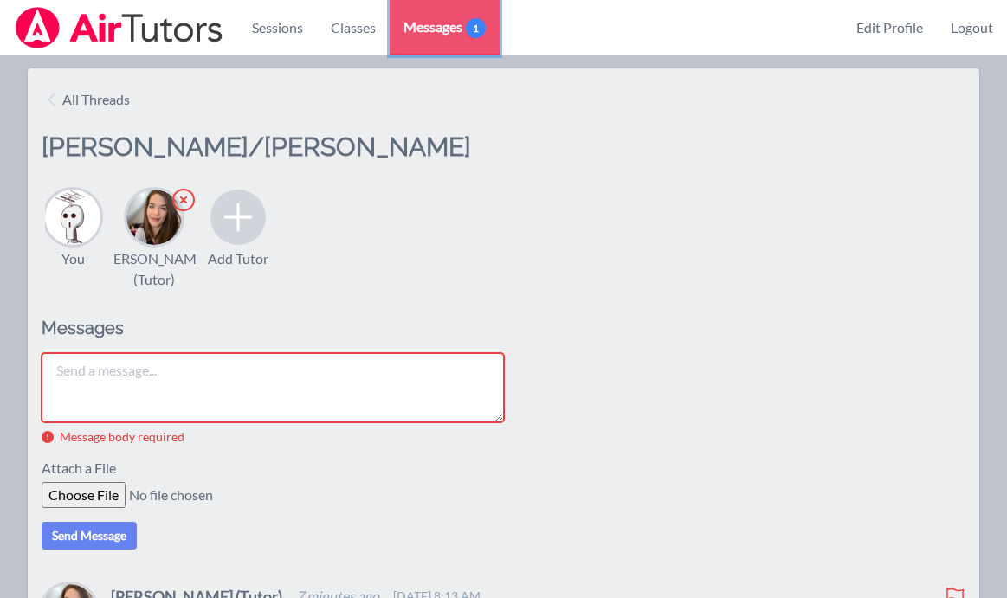
click at [447, 33] on span "Messages 1" at bounding box center [444, 26] width 82 height 21
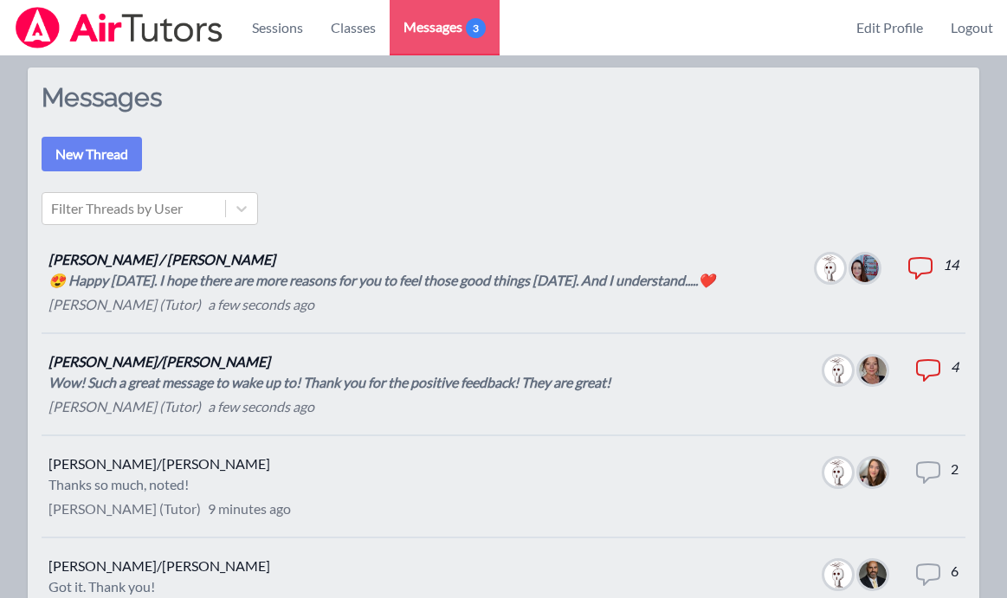
scroll to position [138, 0]
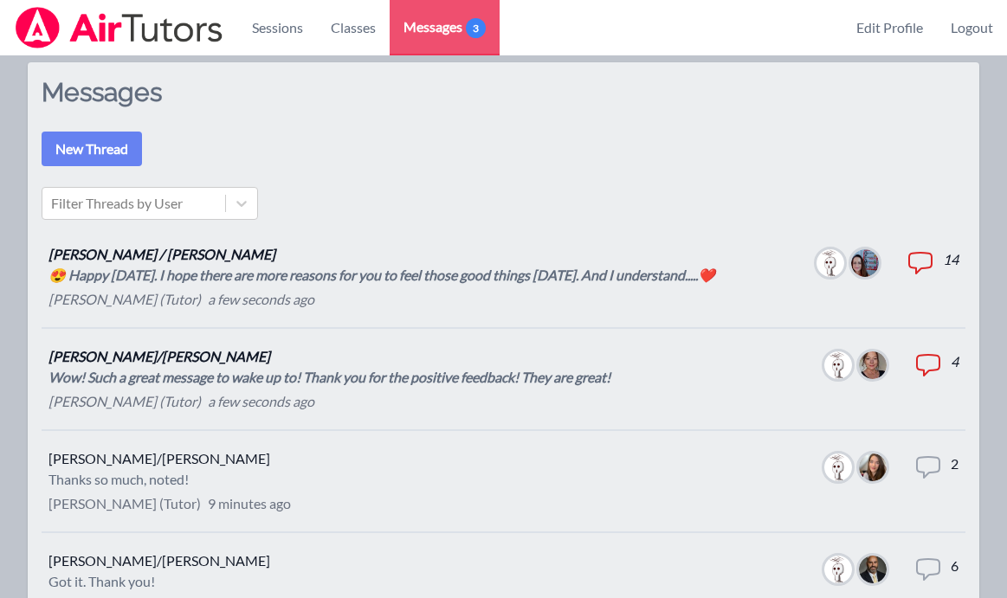
click at [415, 289] on div "Leah Hoff (Tutor) a few seconds ago" at bounding box center [381, 299] width 666 height 21
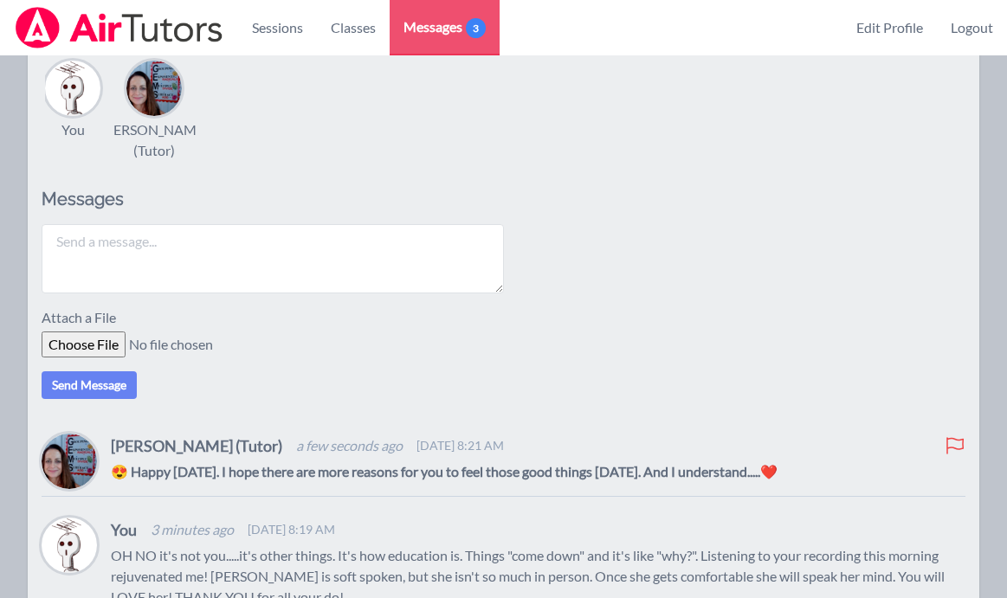
scroll to position [341, 0]
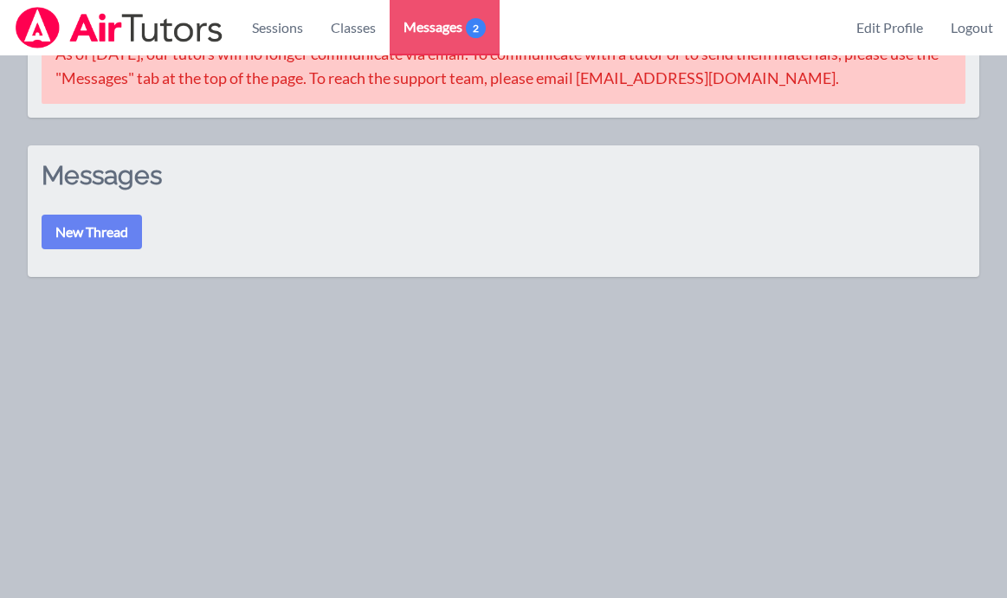
scroll to position [341, 0]
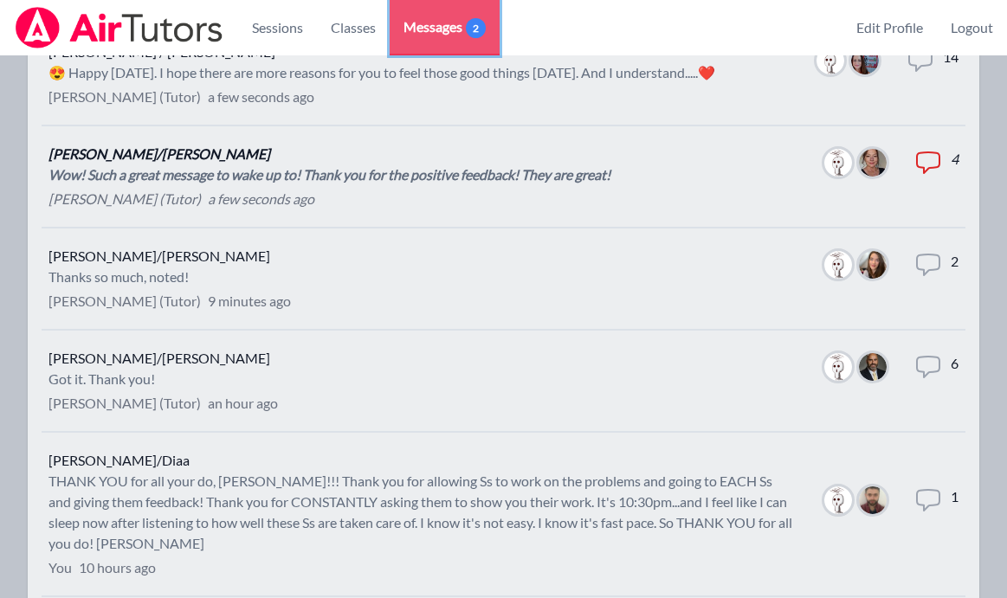
click at [469, 22] on span "2" at bounding box center [476, 28] width 20 height 20
click at [402, 180] on div "Wow! Such a great message to wake up to! Thank you for the positive feedback! T…" at bounding box center [329, 174] width 562 height 21
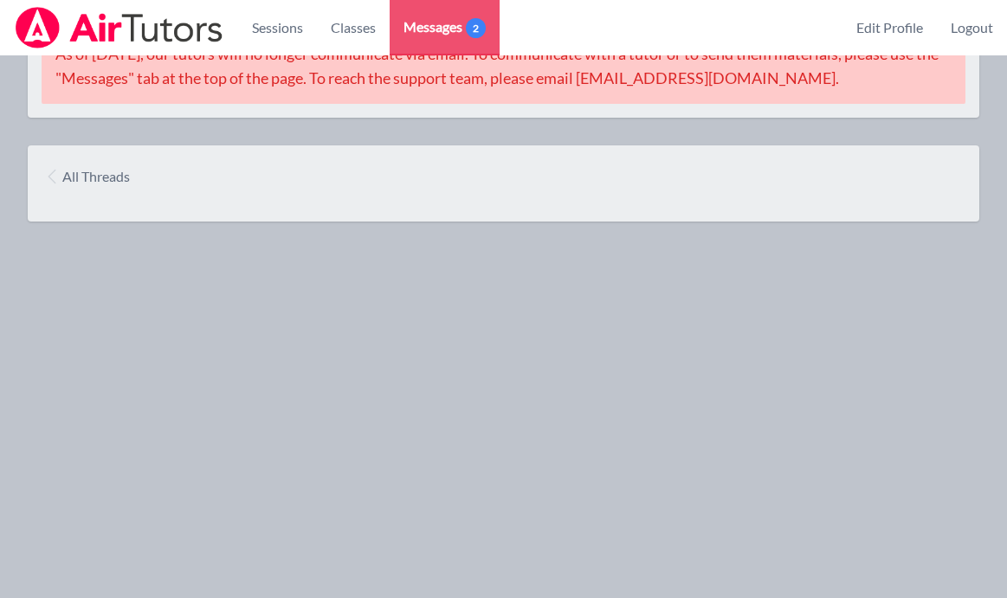
scroll to position [341, 0]
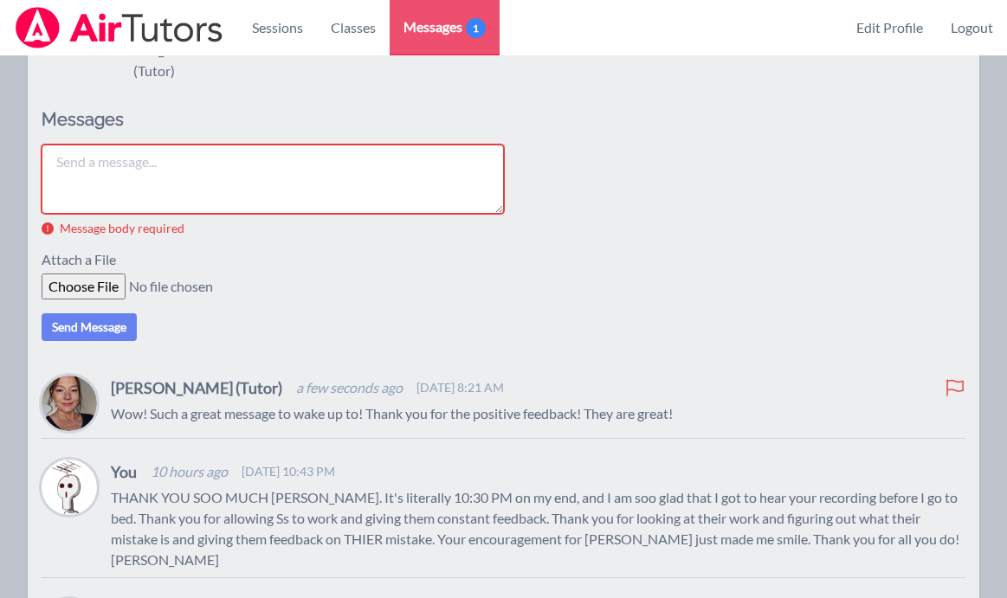
click at [559, 168] on div at bounding box center [503, 179] width 923 height 69
click at [107, 17] on img at bounding box center [119, 28] width 210 height 42
